Goal: Navigation & Orientation: Find specific page/section

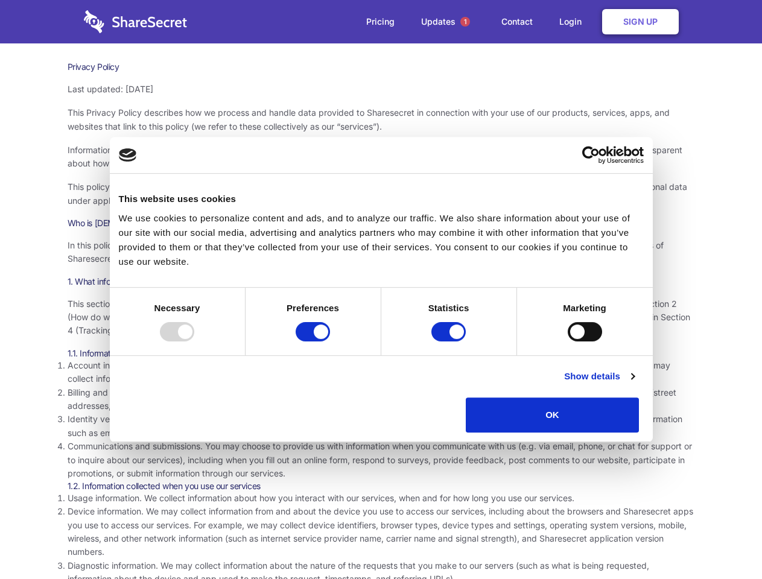
click at [194, 342] on div at bounding box center [177, 331] width 34 height 19
click at [330, 342] on input "Preferences" at bounding box center [313, 331] width 34 height 19
checkbox input "false"
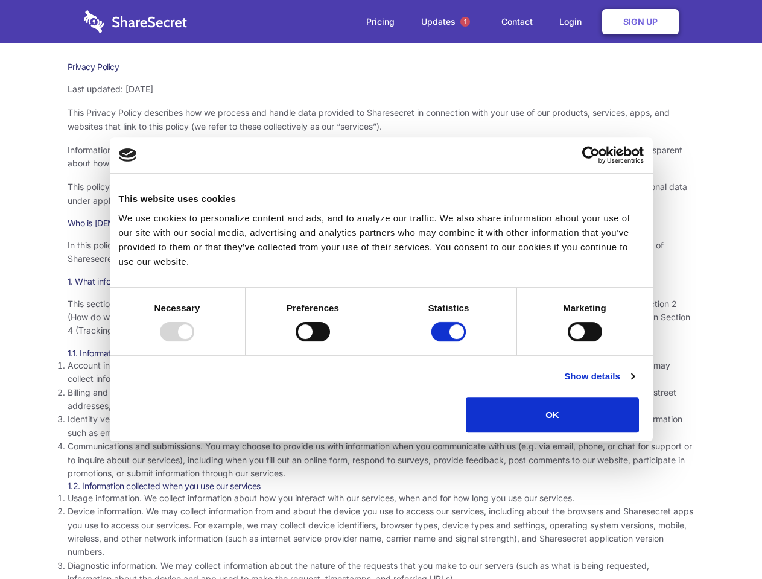
click at [450, 342] on input "Statistics" at bounding box center [449, 331] width 34 height 19
checkbox input "false"
click at [568, 342] on input "Marketing" at bounding box center [585, 331] width 34 height 19
checkbox input "true"
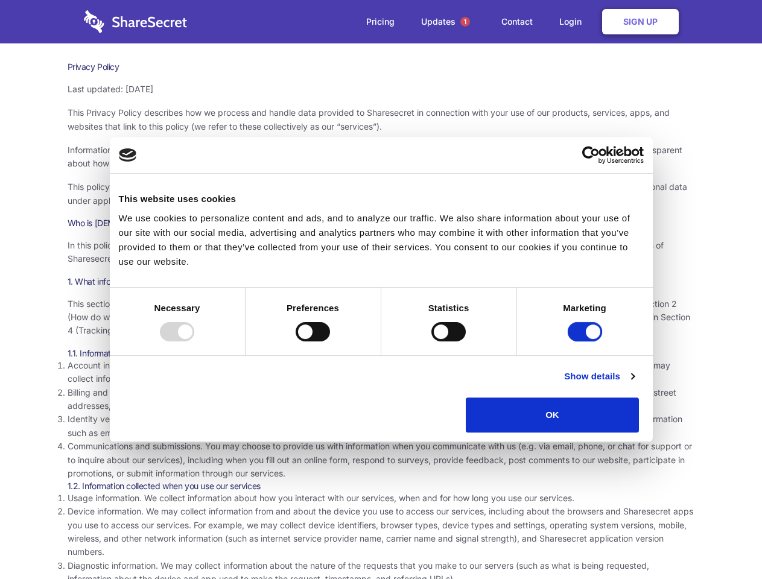
checkbox input "true"
click at [634, 384] on link "Show details" at bounding box center [599, 376] width 70 height 14
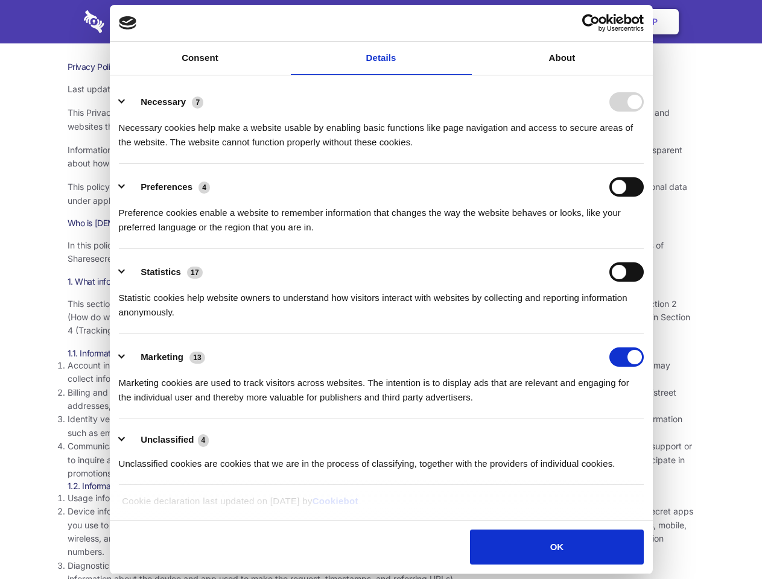
click at [667, 437] on body "Consent Details [#IABV2SETTINGS#] About This website uses cookies We use cookie…" at bounding box center [381, 289] width 762 height 579
click at [465, 22] on span "1" at bounding box center [465, 22] width 10 height 10
